Goal: Task Accomplishment & Management: Manage account settings

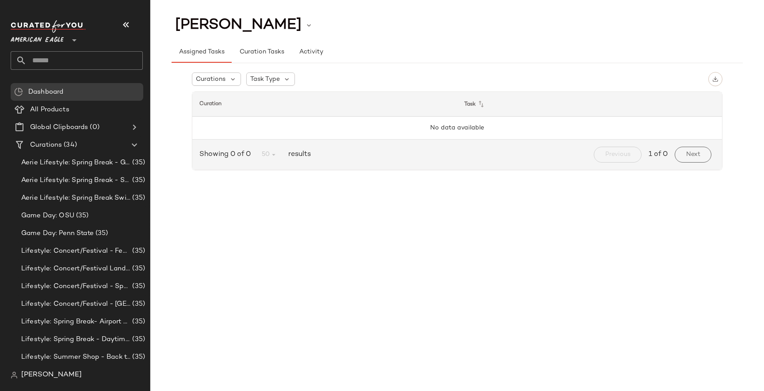
click at [27, 374] on span "[PERSON_NAME]" at bounding box center [51, 375] width 61 height 11
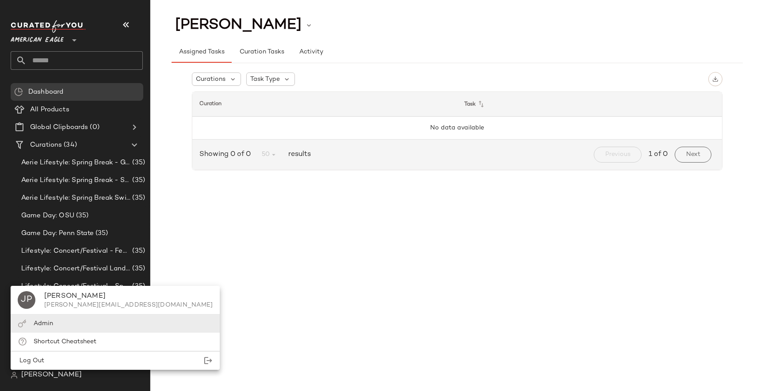
click at [86, 319] on div "Admin" at bounding box center [115, 324] width 209 height 18
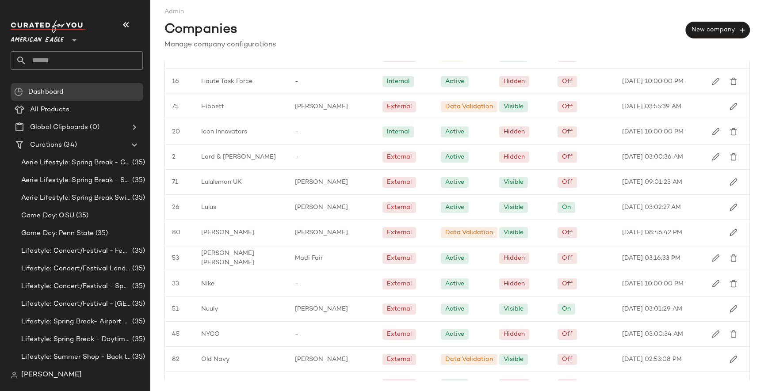
scroll to position [1000, 0]
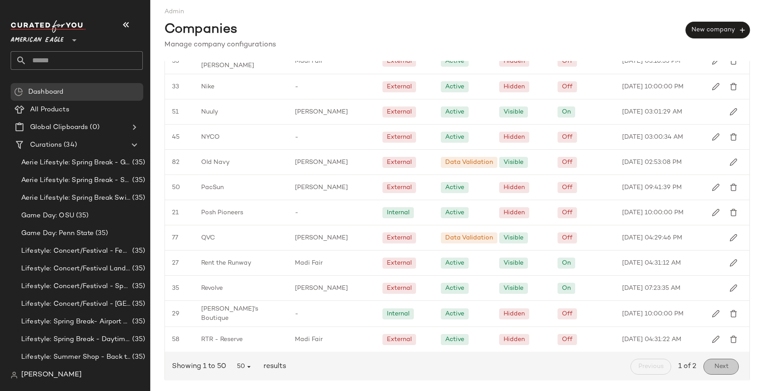
click at [726, 362] on button "Next" at bounding box center [720, 367] width 35 height 16
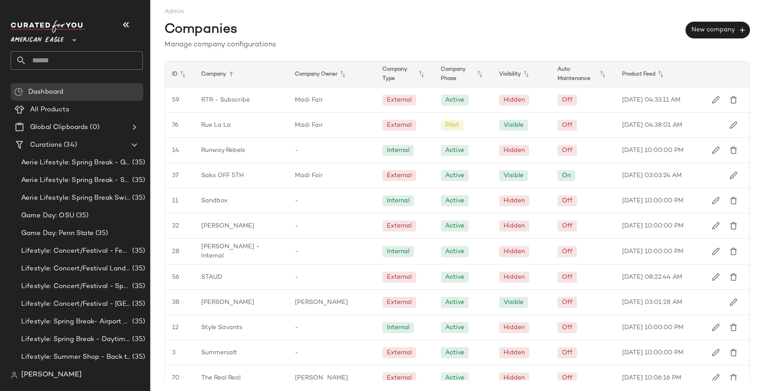
scroll to position [342, 0]
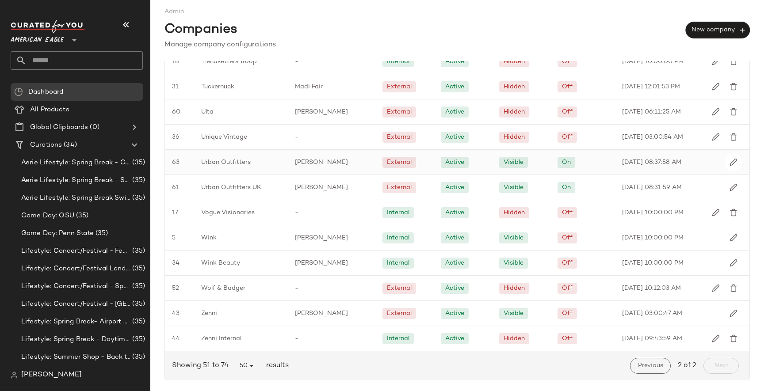
click at [238, 160] on span "Urban Outfitters" at bounding box center [226, 162] width 50 height 9
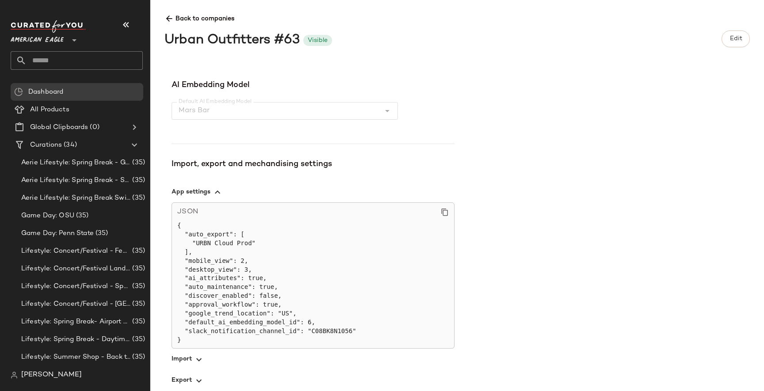
scroll to position [312, 0]
click at [220, 188] on icon "button" at bounding box center [217, 191] width 11 height 11
click at [188, 354] on span "button" at bounding box center [313, 358] width 283 height 21
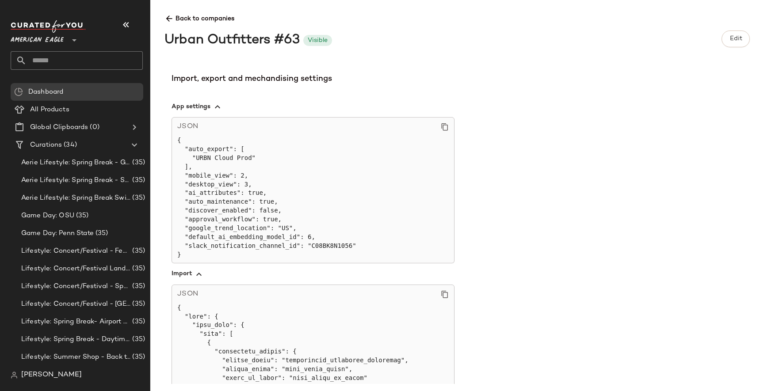
scroll to position [109, 0]
